Goal: Check status: Check status

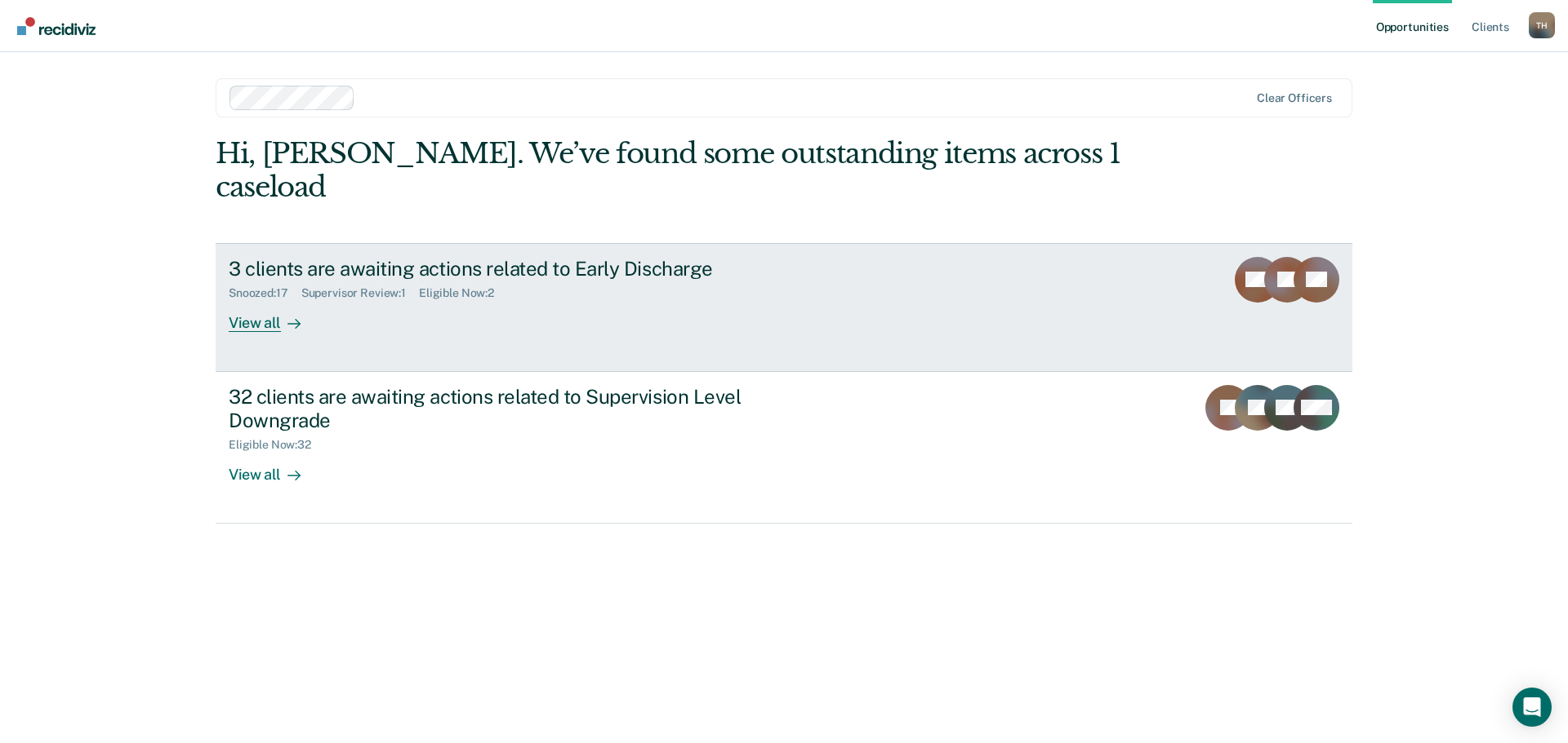
click at [257, 300] on div "View all" at bounding box center [274, 316] width 92 height 32
